Goal: Task Accomplishment & Management: Understand process/instructions

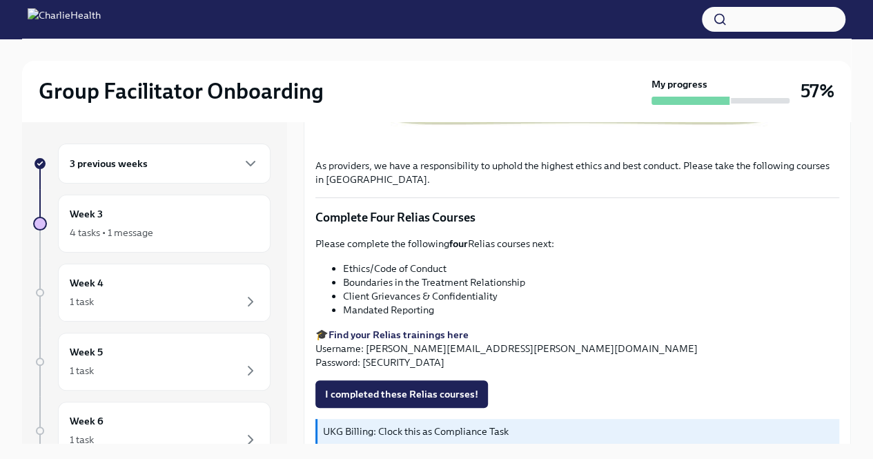
scroll to position [547, 0]
click at [193, 176] on div "3 previous weeks" at bounding box center [164, 164] width 213 height 40
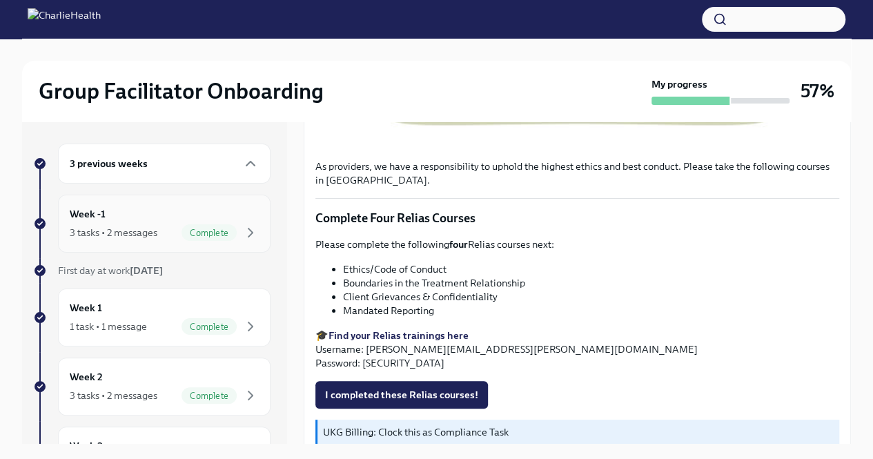
click at [193, 239] on div "Complete" at bounding box center [209, 232] width 55 height 17
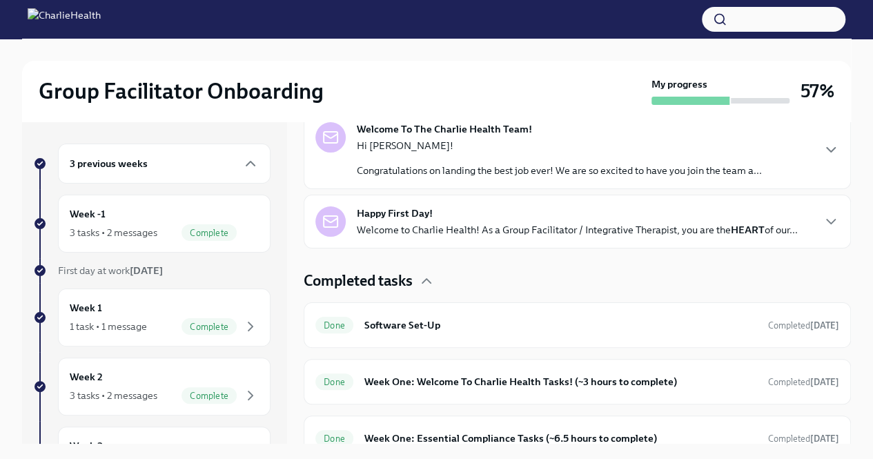
scroll to position [238, 0]
click at [410, 334] on div "Done Software Set-Up Completed [DATE]" at bounding box center [577, 325] width 547 height 46
click at [425, 373] on h6 "Week One: Welcome To Charlie Health Tasks! (~3 hours to complete)" at bounding box center [561, 380] width 393 height 15
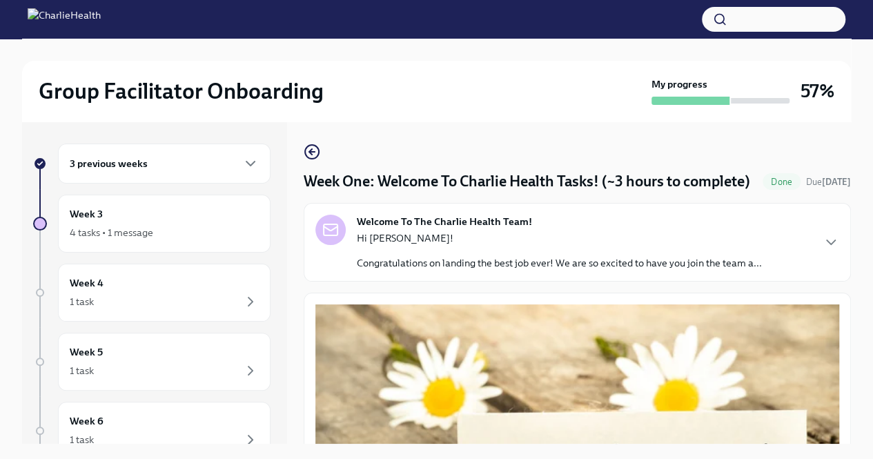
click at [514, 229] on strong "Welcome To The Charlie Health Team!" at bounding box center [444, 222] width 175 height 14
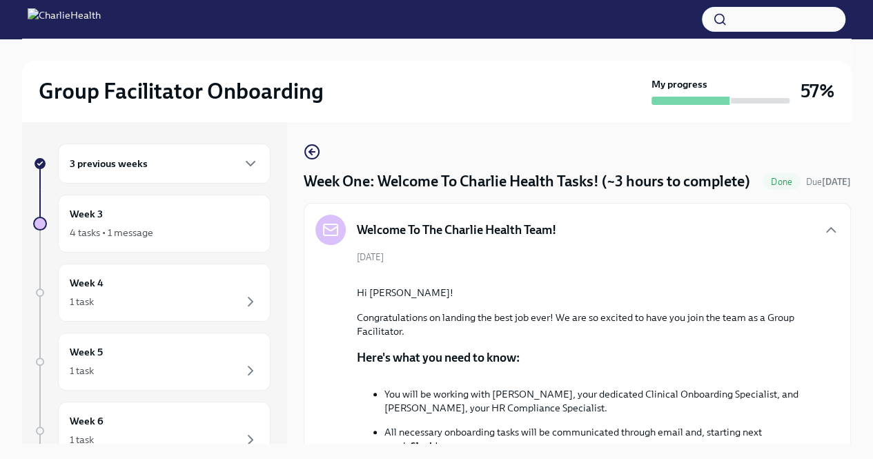
click at [532, 237] on div "Welcome To The Charlie Health Team!" at bounding box center [435, 230] width 241 height 30
click at [805, 245] on div "Welcome To The Charlie Health Team!" at bounding box center [577, 230] width 524 height 30
click at [823, 238] on icon "button" at bounding box center [831, 230] width 17 height 17
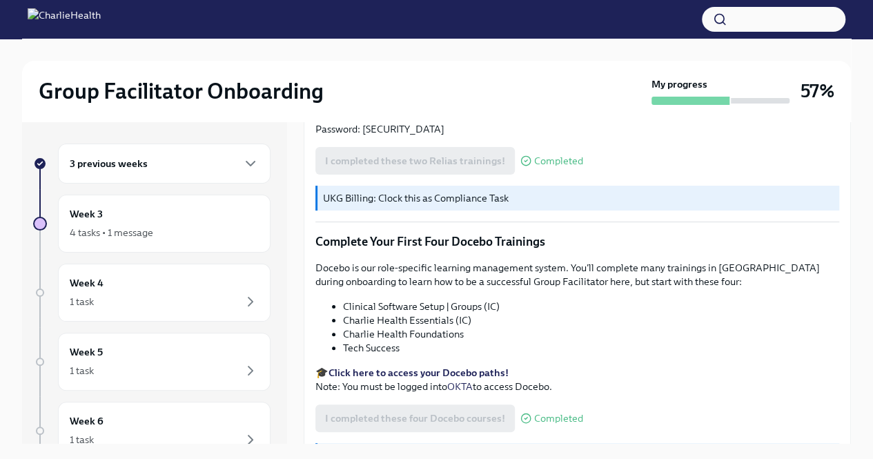
scroll to position [1845, 0]
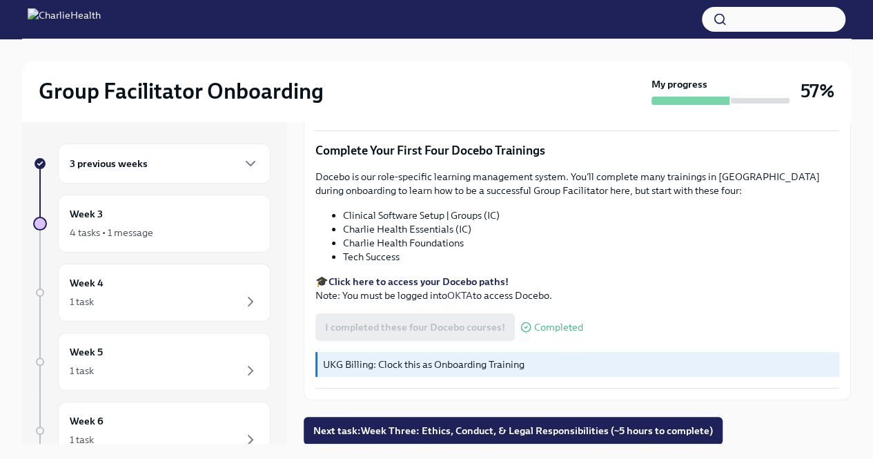
click at [174, 159] on div "3 previous weeks" at bounding box center [164, 163] width 189 height 17
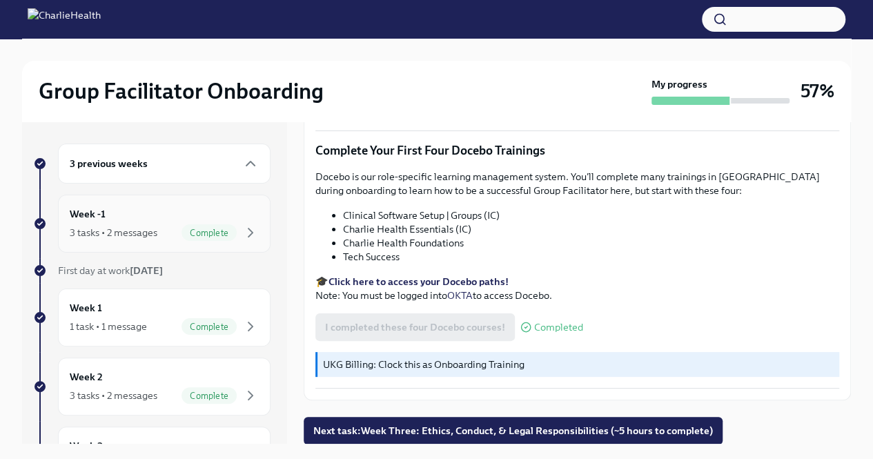
click at [227, 244] on div "Week -1 3 tasks • 2 messages Complete" at bounding box center [164, 224] width 213 height 58
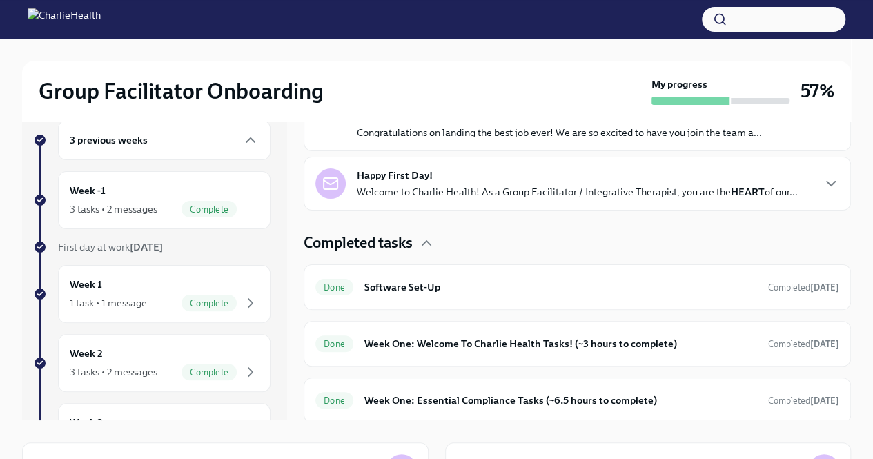
scroll to position [25, 0]
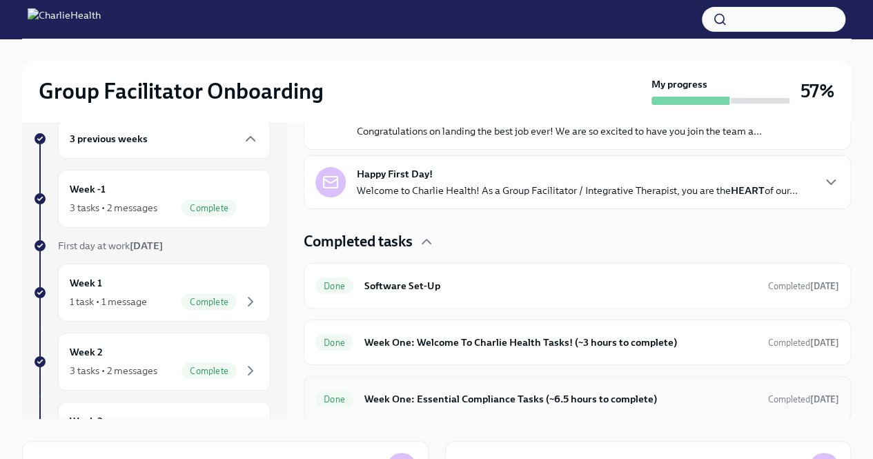
click at [459, 407] on div "Done Week One: Essential Compliance Tasks (~6.5 hours to complete) Completed [D…" at bounding box center [577, 399] width 524 height 22
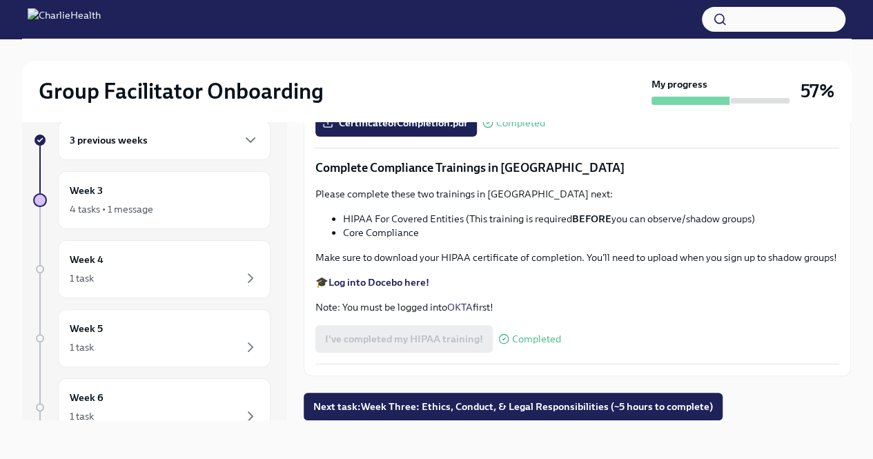
scroll to position [3202, 0]
click at [206, 203] on div "4 tasks • 1 message" at bounding box center [164, 209] width 189 height 17
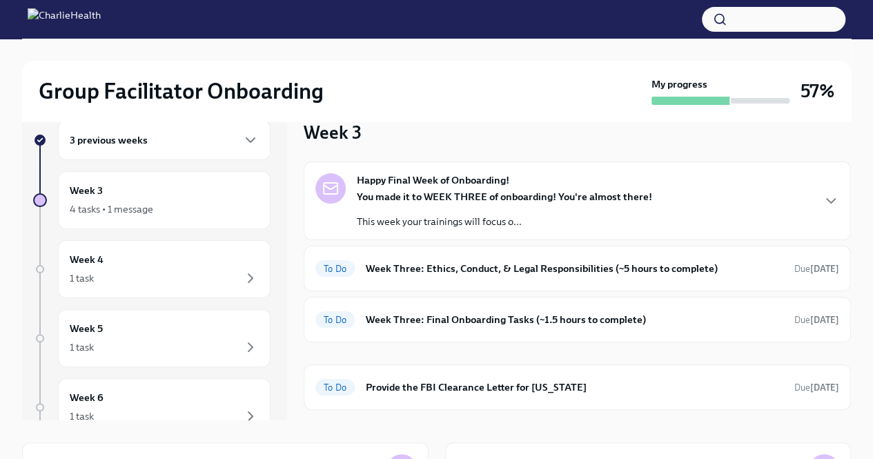
click at [169, 135] on div "3 previous weeks" at bounding box center [164, 140] width 189 height 17
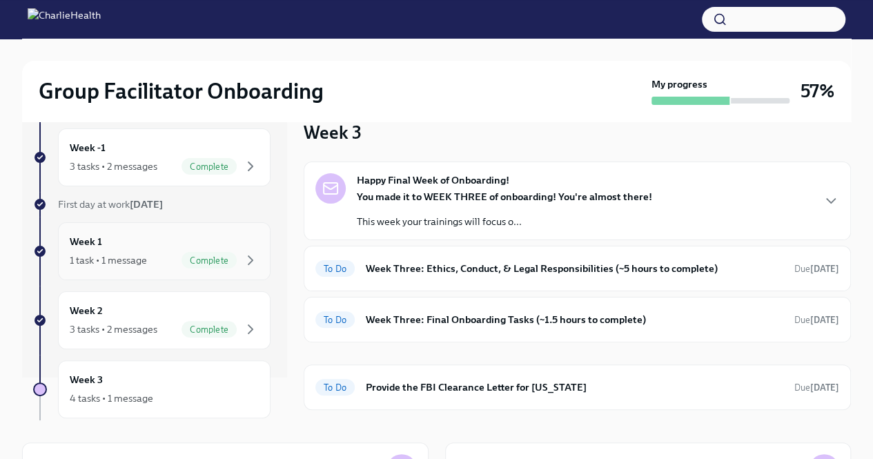
scroll to position [41, 0]
click at [511, 262] on h6 "Week Three: Ethics, Conduct, & Legal Responsibilities (~5 hours to complete)" at bounding box center [575, 268] width 418 height 15
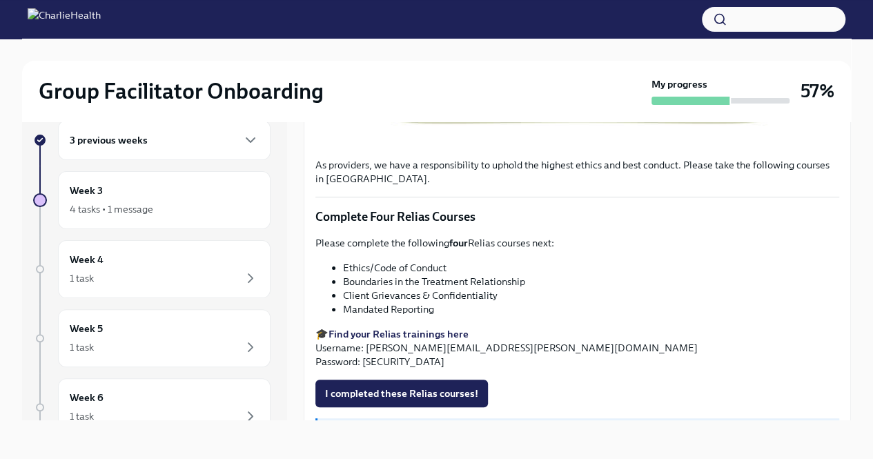
scroll to position [525, 0]
